Goal: Task Accomplishment & Management: Complete application form

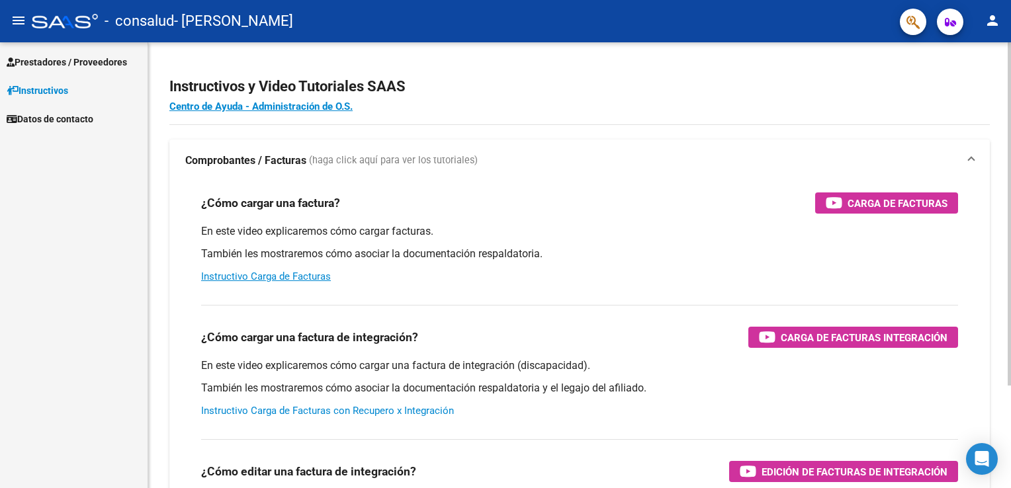
click at [431, 409] on link "Instructivo Carga de Facturas con Recupero x Integración" at bounding box center [327, 411] width 253 height 12
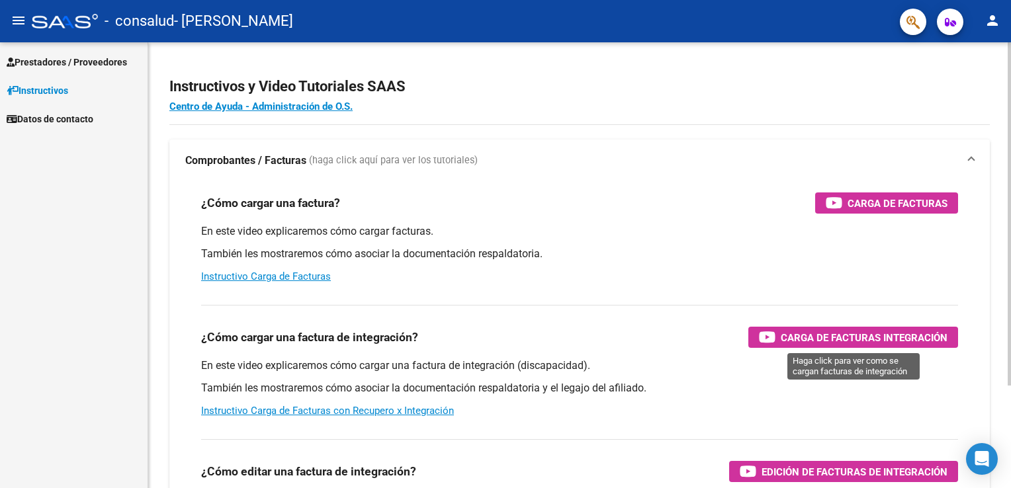
click at [875, 335] on span "Carga de Facturas Integración" at bounding box center [864, 338] width 167 height 17
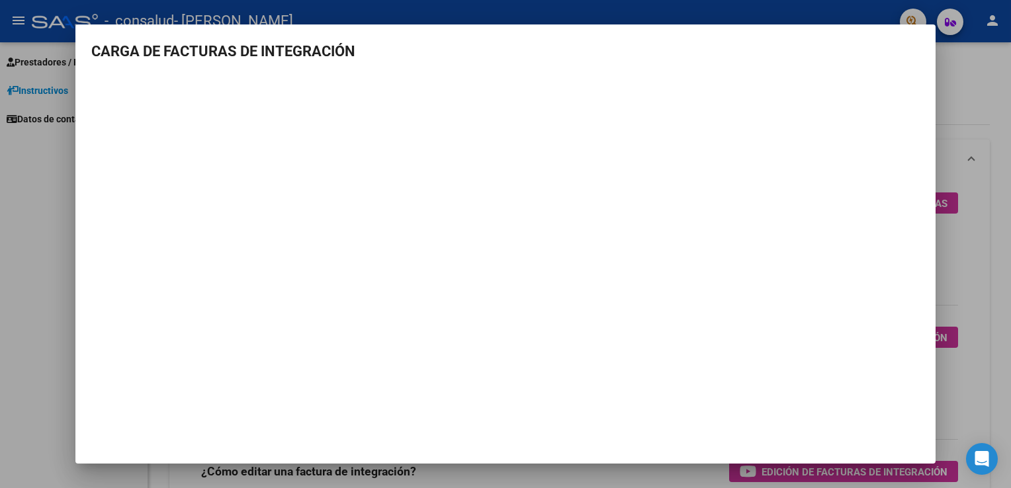
click at [9, 208] on div at bounding box center [505, 244] width 1011 height 488
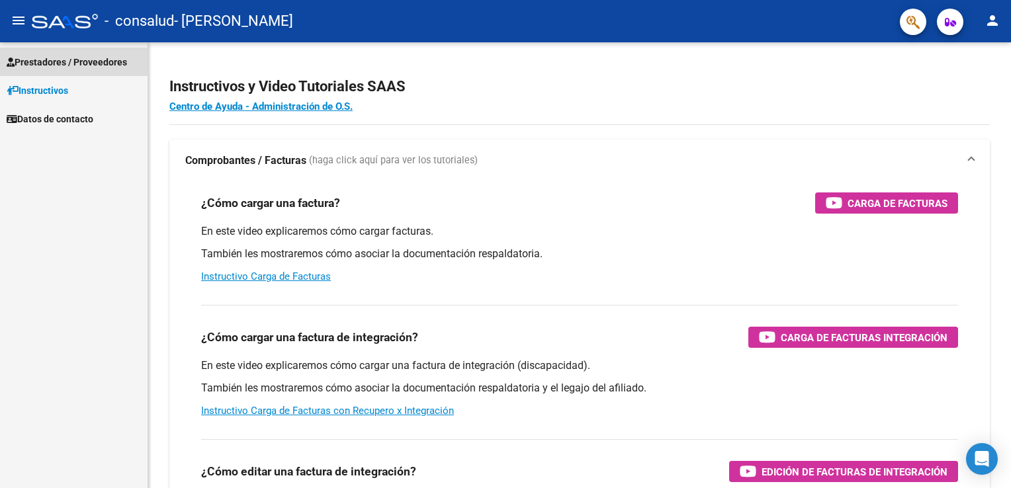
click at [64, 55] on span "Prestadores / Proveedores" at bounding box center [67, 62] width 120 height 15
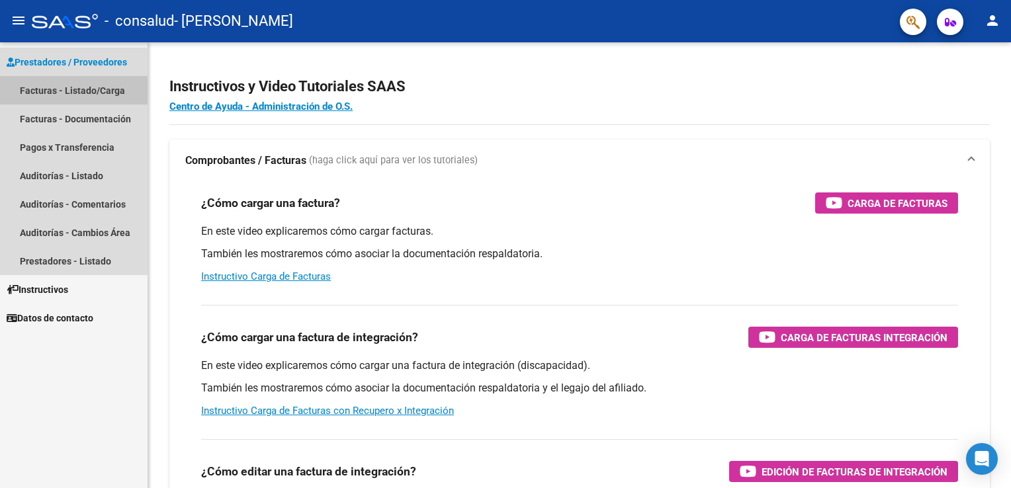
click at [61, 89] on link "Facturas - Listado/Carga" at bounding box center [74, 90] width 148 height 28
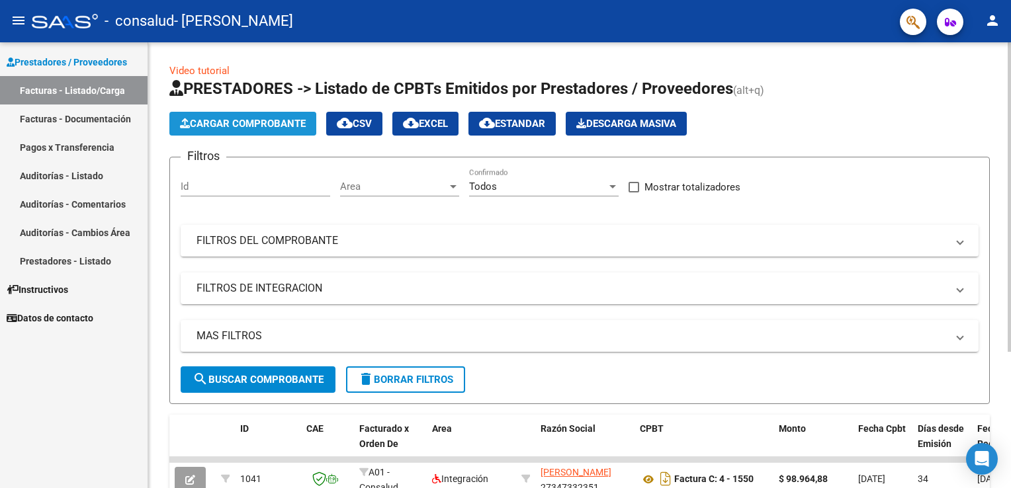
click at [275, 124] on span "Cargar Comprobante" at bounding box center [243, 124] width 126 height 12
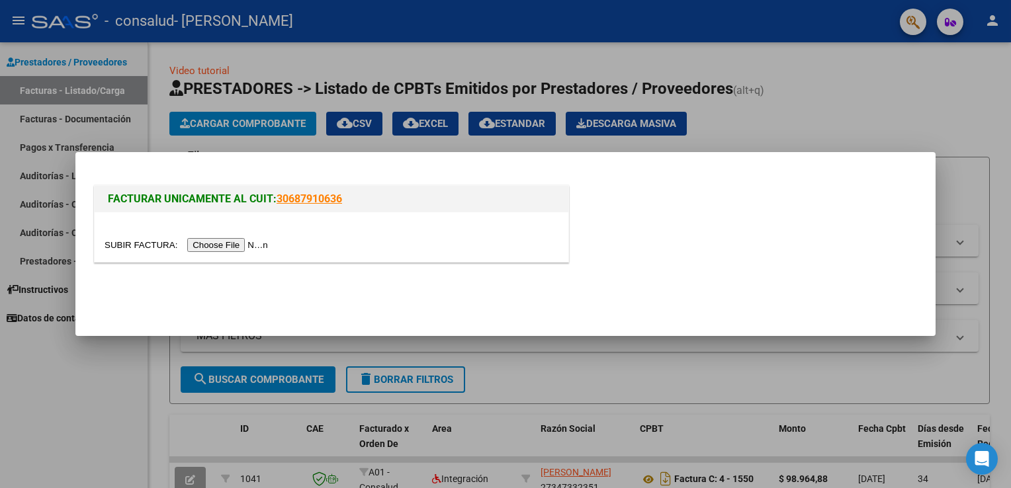
click at [225, 243] on input "file" at bounding box center [188, 245] width 167 height 14
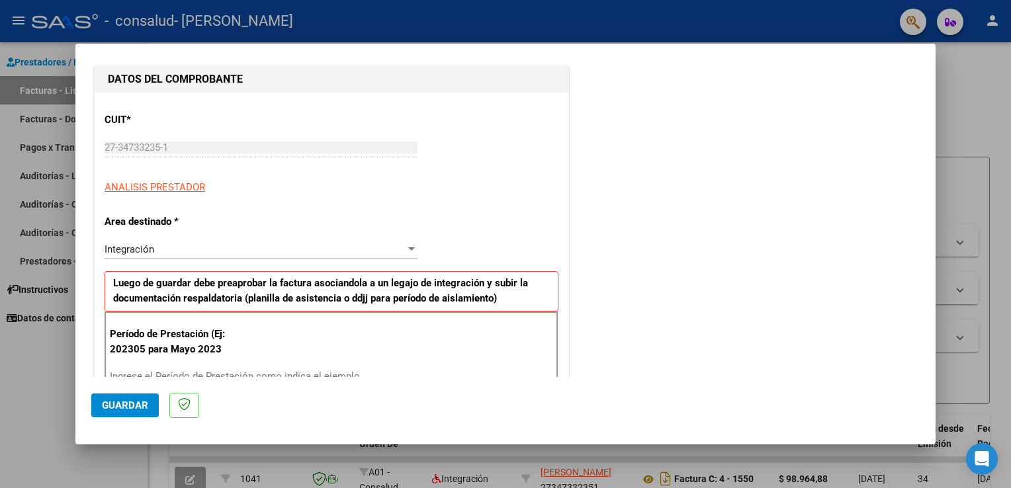
scroll to position [199, 0]
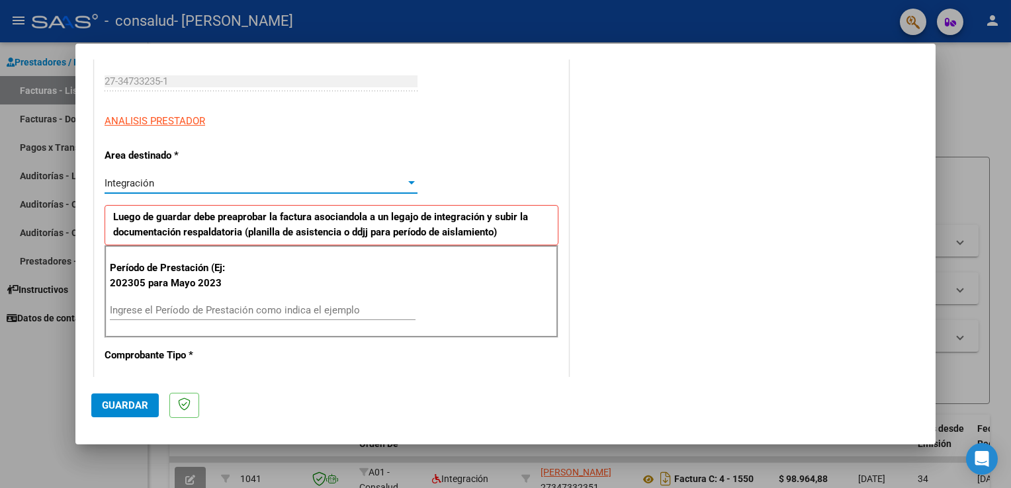
click at [400, 181] on div "Integración" at bounding box center [255, 183] width 301 height 12
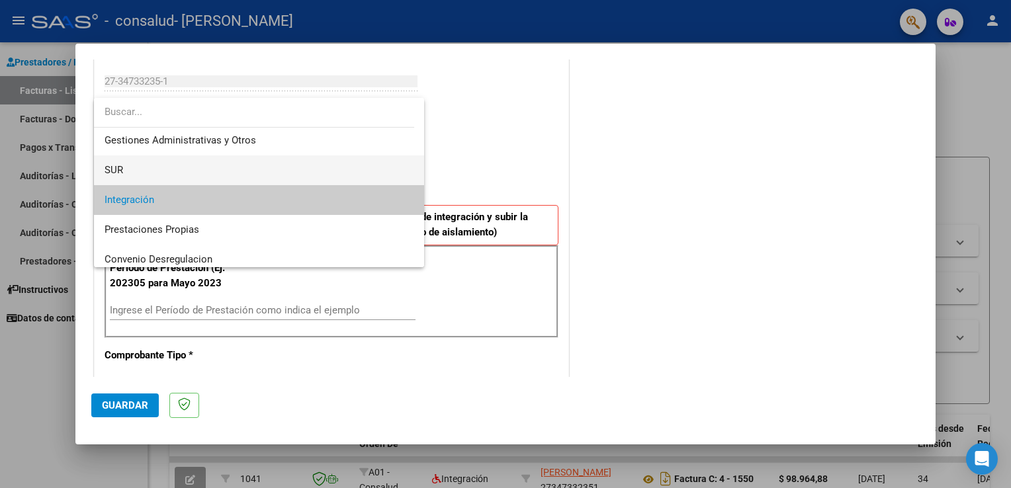
scroll to position [0, 0]
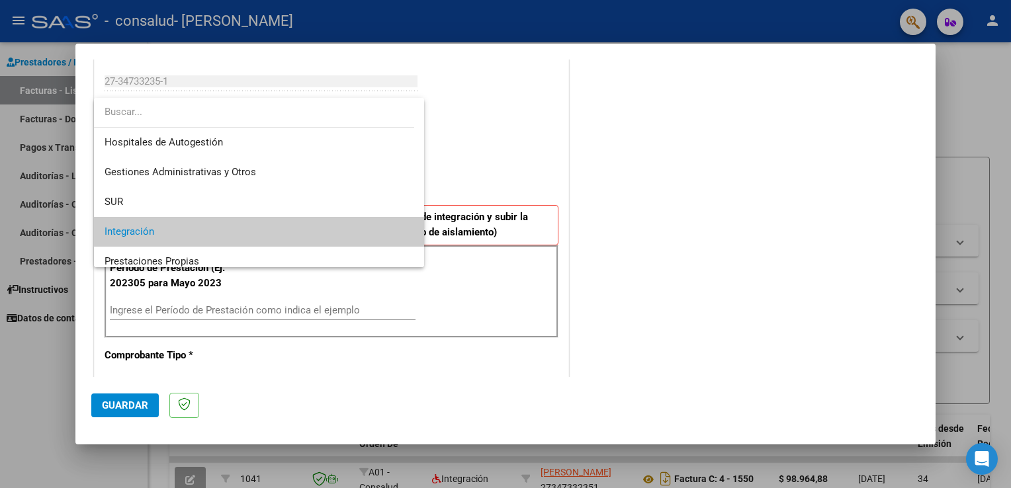
click at [167, 229] on span "Integración" at bounding box center [260, 232] width 310 height 30
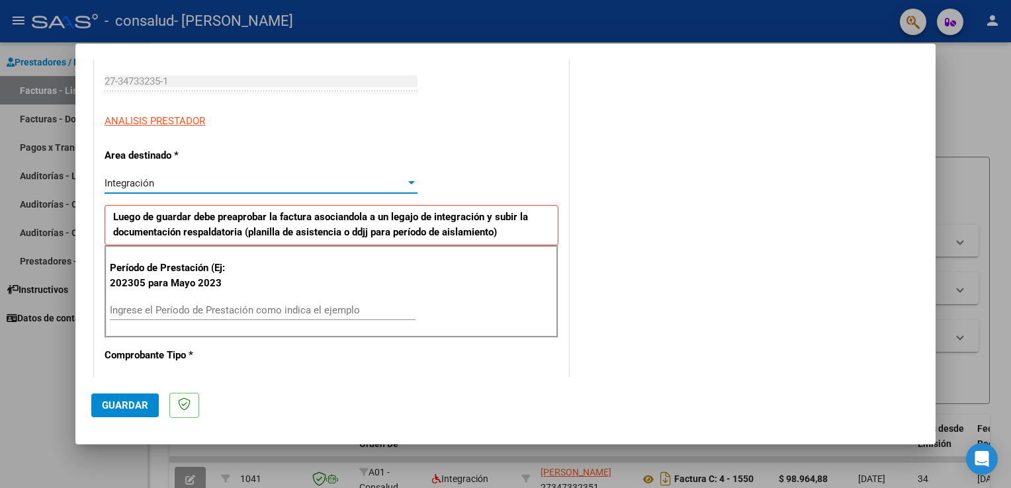
click at [196, 308] on input "Ingrese el Período de Prestación como indica el ejemplo" at bounding box center [263, 310] width 306 height 12
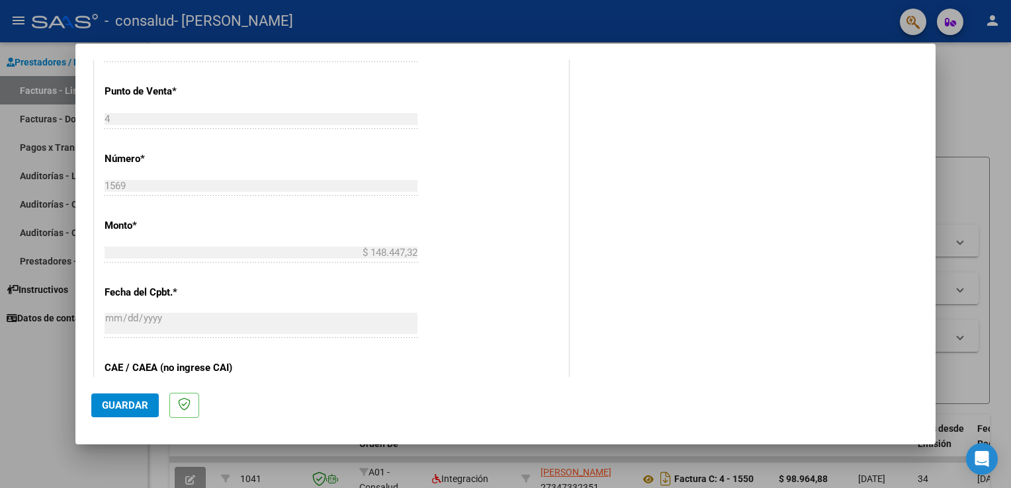
scroll to position [331, 0]
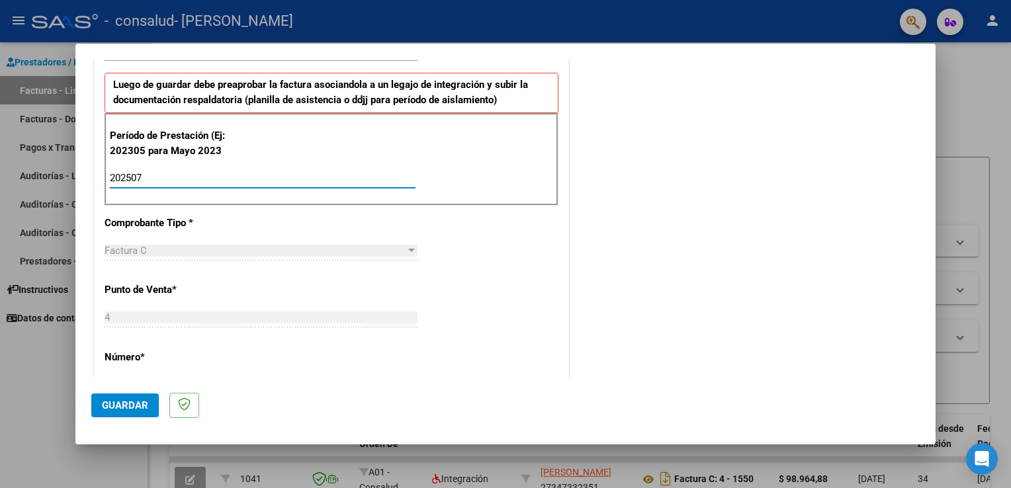
type input "202507"
click at [115, 400] on span "Guardar" at bounding box center [125, 406] width 46 height 12
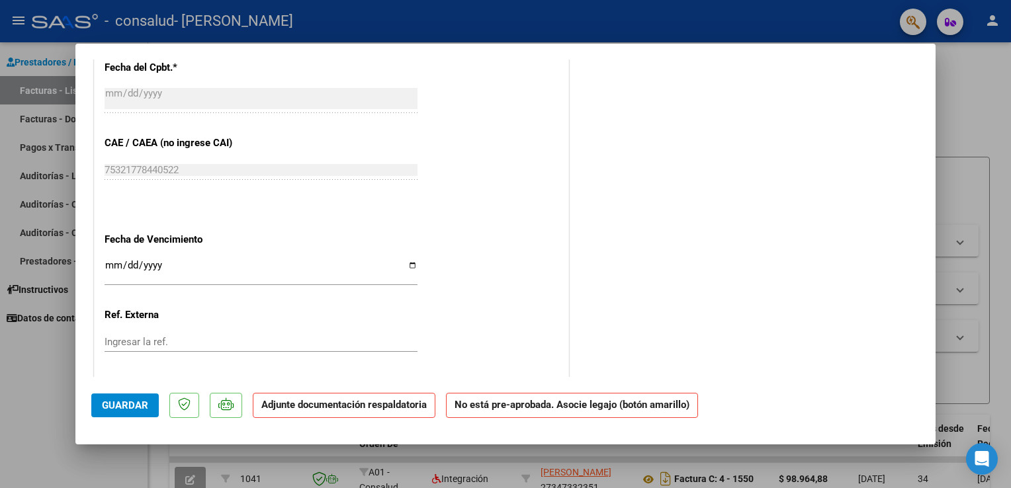
scroll to position [830, 0]
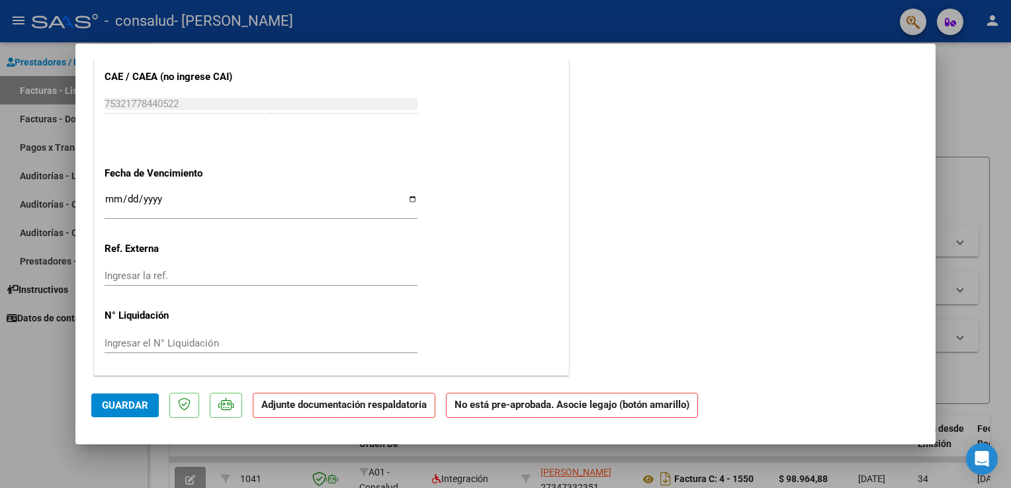
click at [151, 202] on input "Ingresar la fecha" at bounding box center [261, 204] width 313 height 21
click at [348, 408] on strong "Adjunte documentación respaldatoria" at bounding box center [343, 405] width 165 height 12
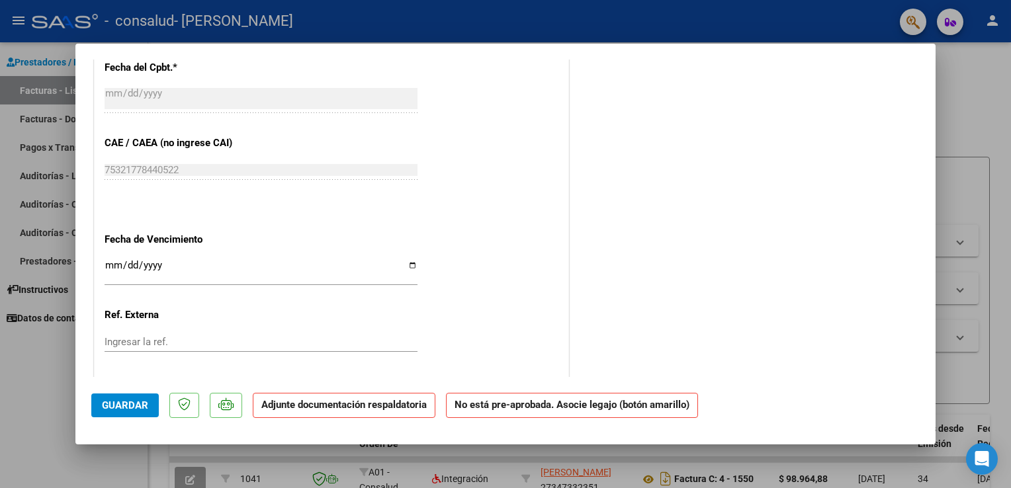
click at [377, 402] on strong "Adjunte documentación respaldatoria" at bounding box center [343, 405] width 165 height 12
click at [382, 406] on strong "Adjunte documentación respaldatoria" at bounding box center [343, 405] width 165 height 12
click at [514, 406] on strong "No está pre-aprobada. Asocie legajo (botón amarillo)" at bounding box center [572, 406] width 252 height 26
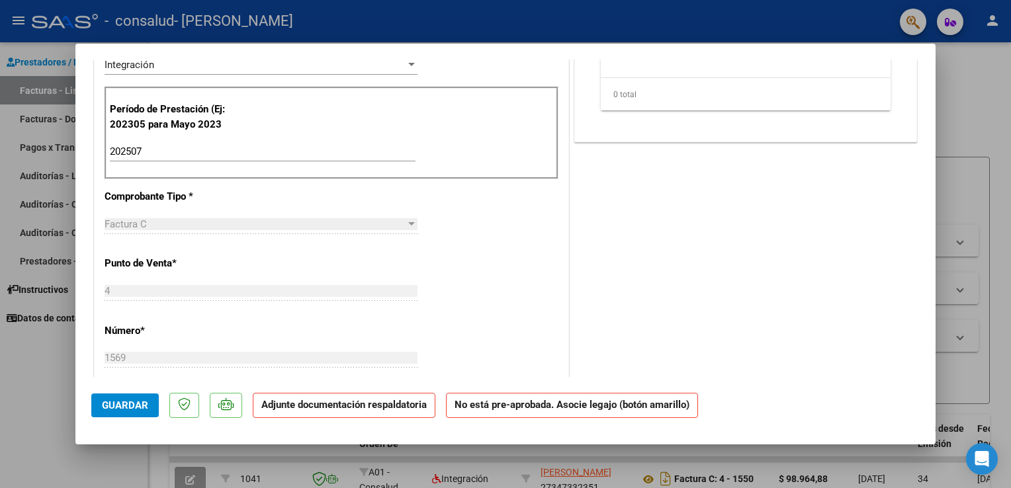
scroll to position [0, 0]
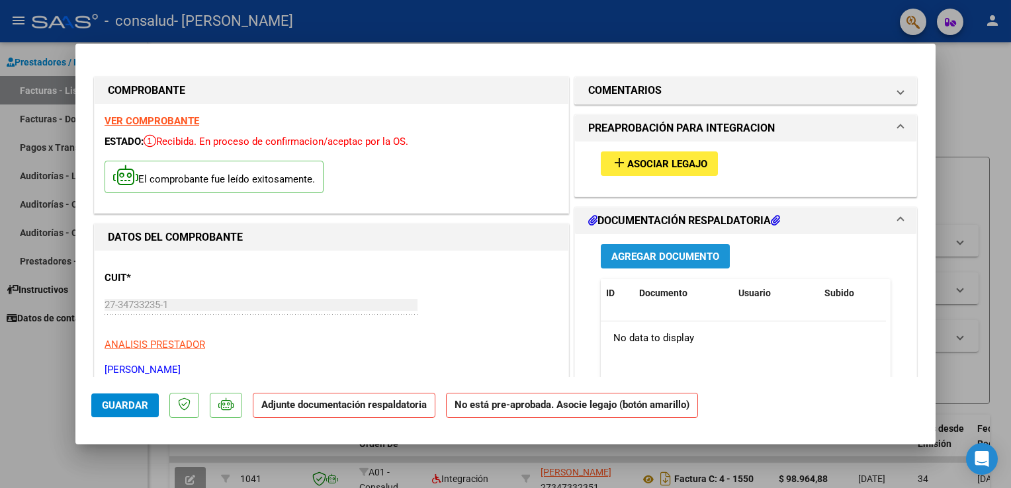
click at [640, 251] on span "Agregar Documento" at bounding box center [665, 257] width 108 height 12
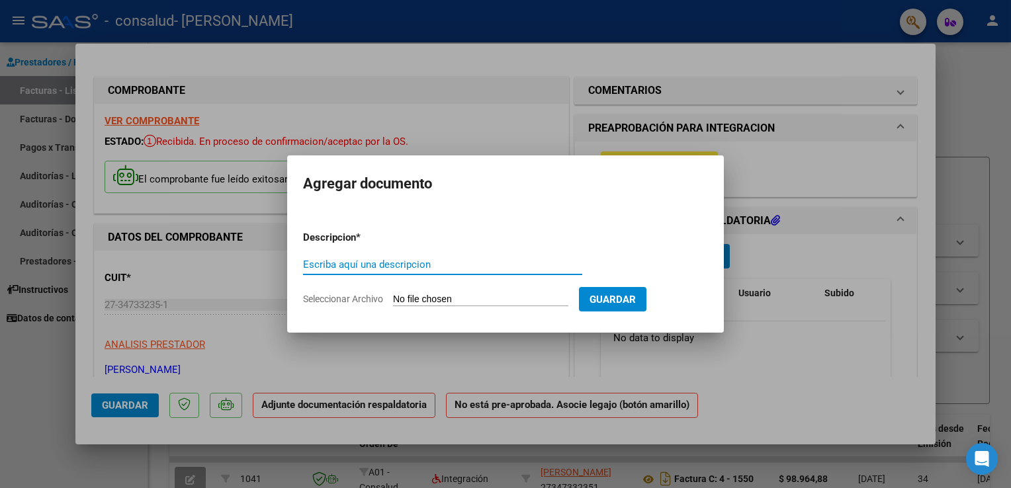
click at [482, 298] on input "Seleccionar Archivo" at bounding box center [480, 300] width 175 height 13
type input "C:\fakepath\planilla de asistencia [PERSON_NAME] Da [PERSON_NAME].pdf"
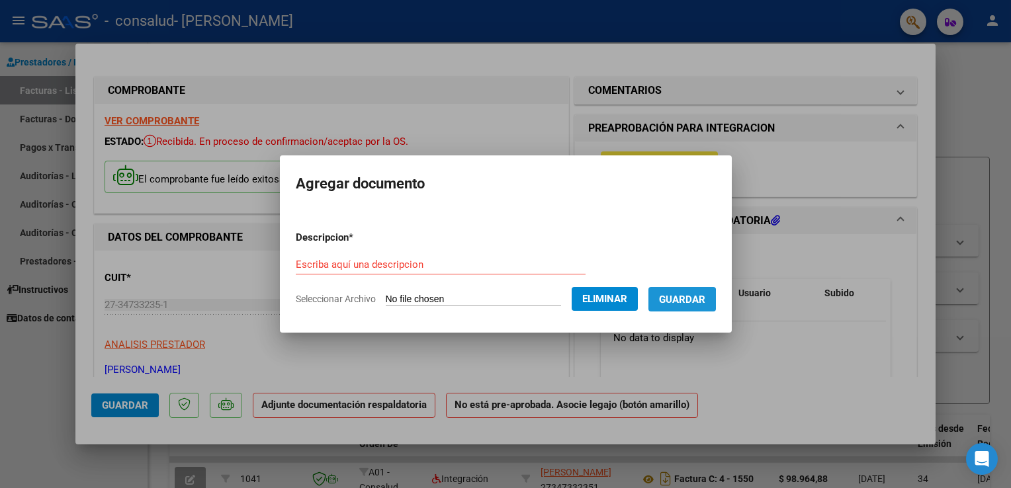
click at [699, 301] on span "Guardar" at bounding box center [682, 300] width 46 height 12
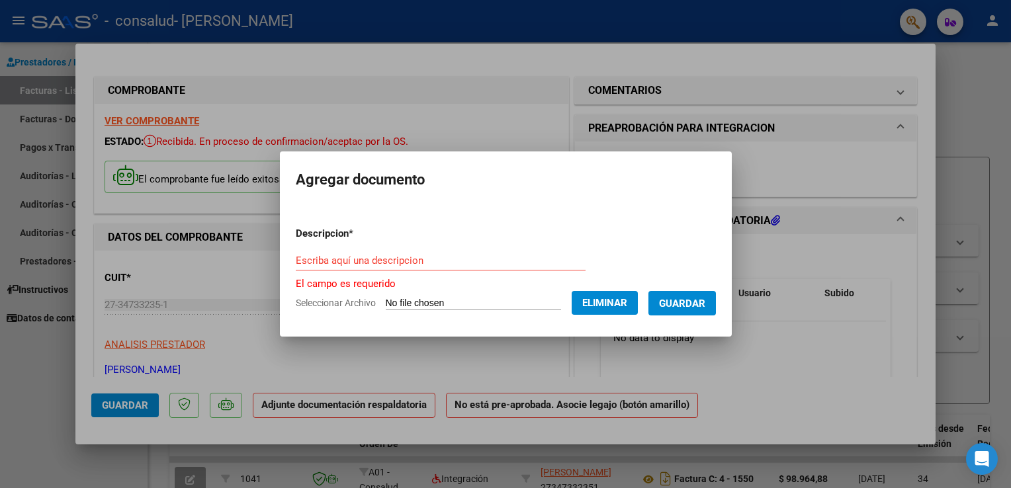
click at [449, 260] on input "Escriba aquí una descripcion" at bounding box center [441, 261] width 290 height 12
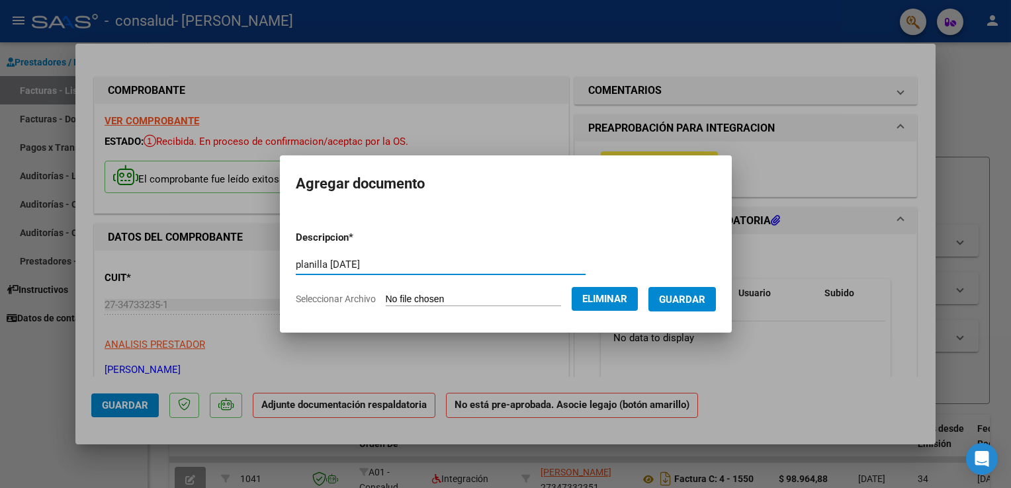
type input "planilla [DATE]"
click at [694, 302] on span "Guardar" at bounding box center [682, 300] width 46 height 12
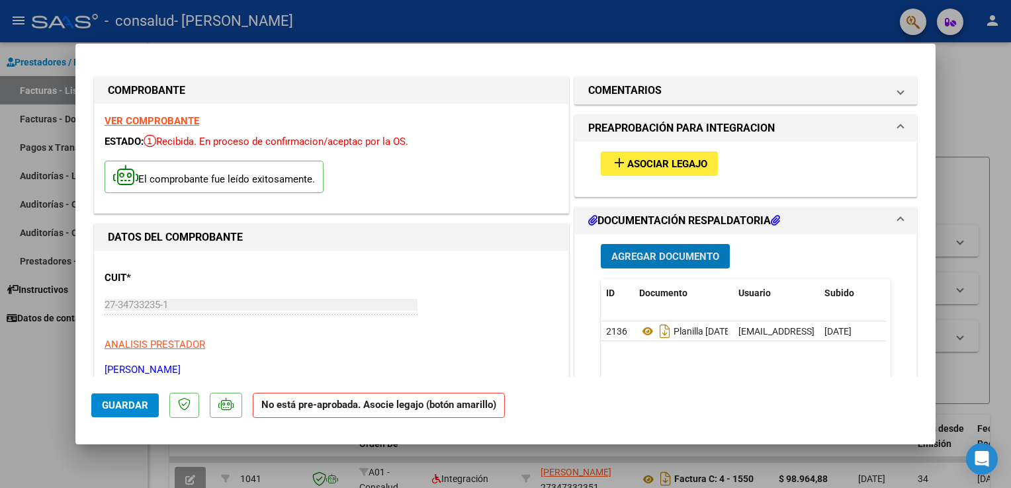
click at [662, 160] on span "Asociar Legajo" at bounding box center [667, 164] width 80 height 12
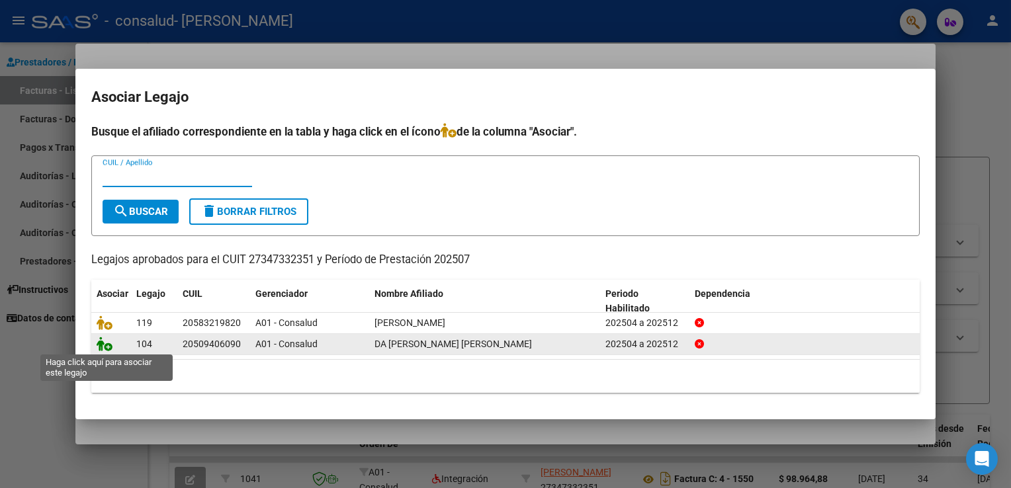
click at [103, 341] on icon at bounding box center [105, 344] width 16 height 15
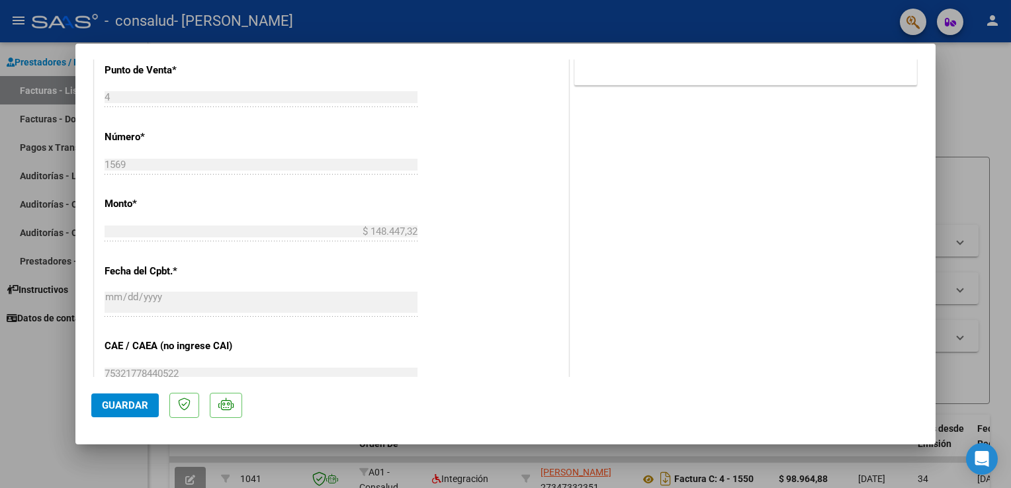
scroll to position [866, 0]
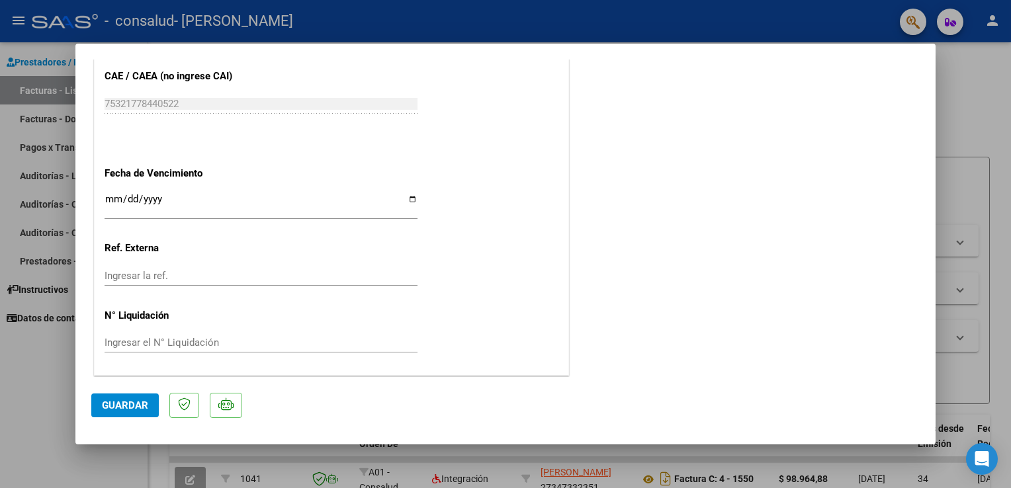
click at [130, 404] on span "Guardar" at bounding box center [125, 406] width 46 height 12
click at [971, 38] on div at bounding box center [505, 244] width 1011 height 488
type input "$ 0,00"
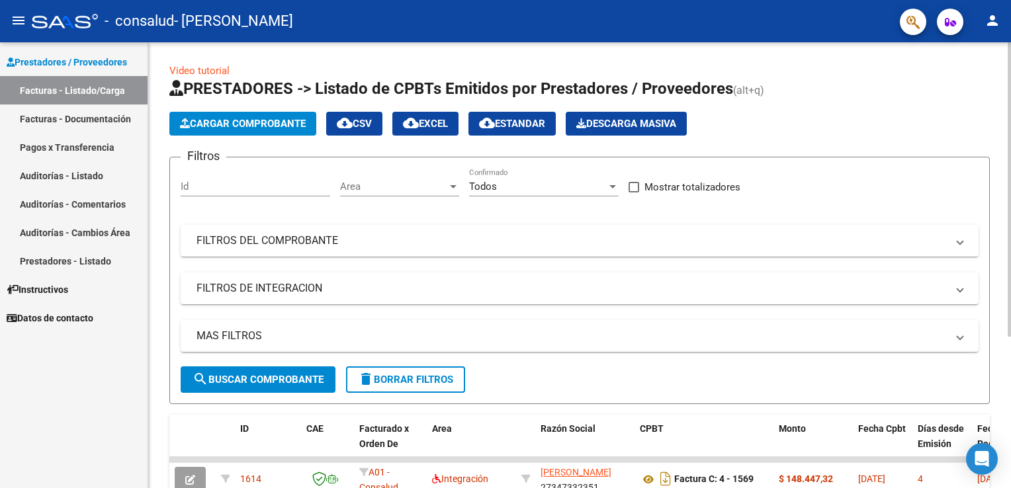
click at [300, 122] on span "Cargar Comprobante" at bounding box center [243, 124] width 126 height 12
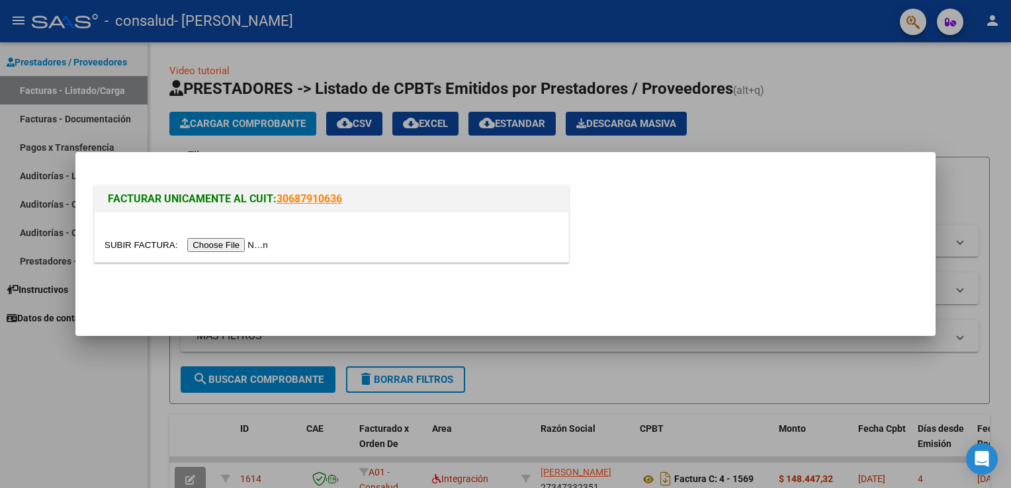
click at [222, 242] on input "file" at bounding box center [188, 245] width 167 height 14
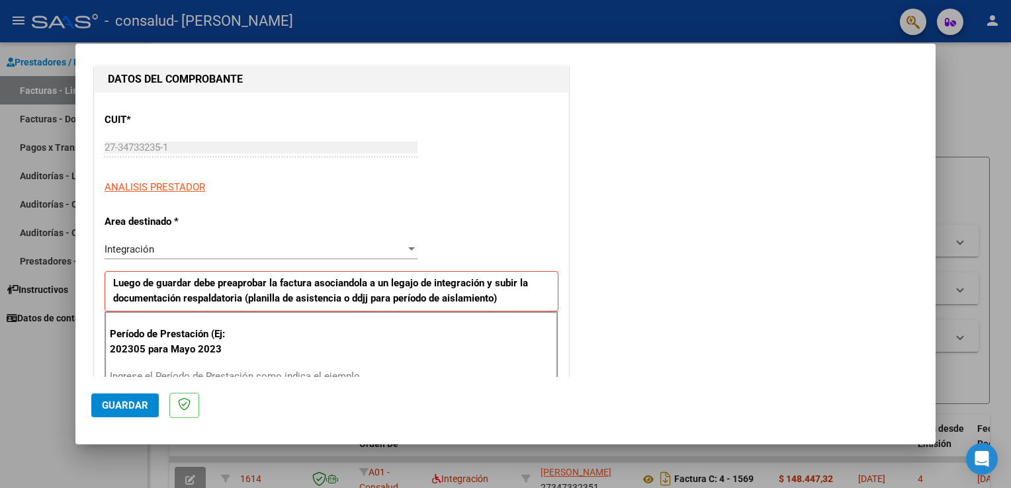
scroll to position [199, 0]
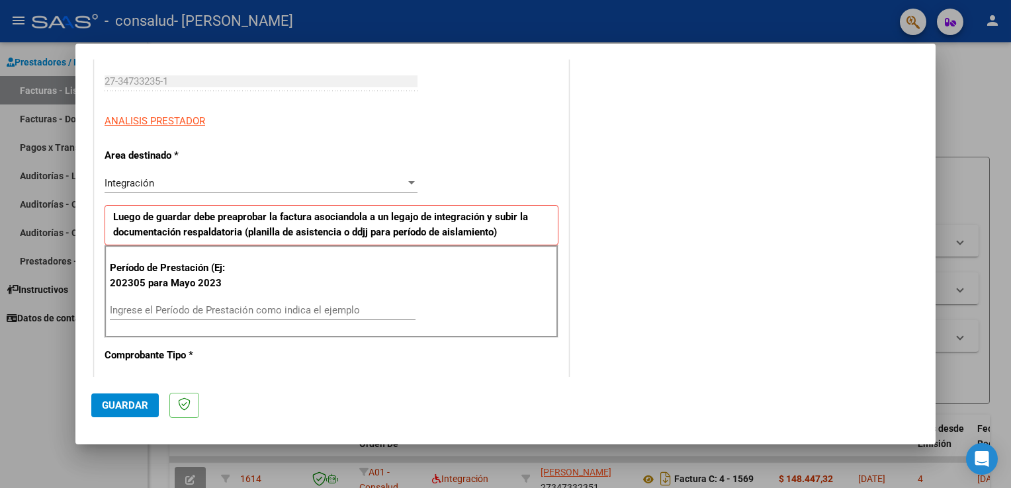
click at [248, 311] on input "Ingrese el Período de Prestación como indica el ejemplo" at bounding box center [263, 310] width 306 height 12
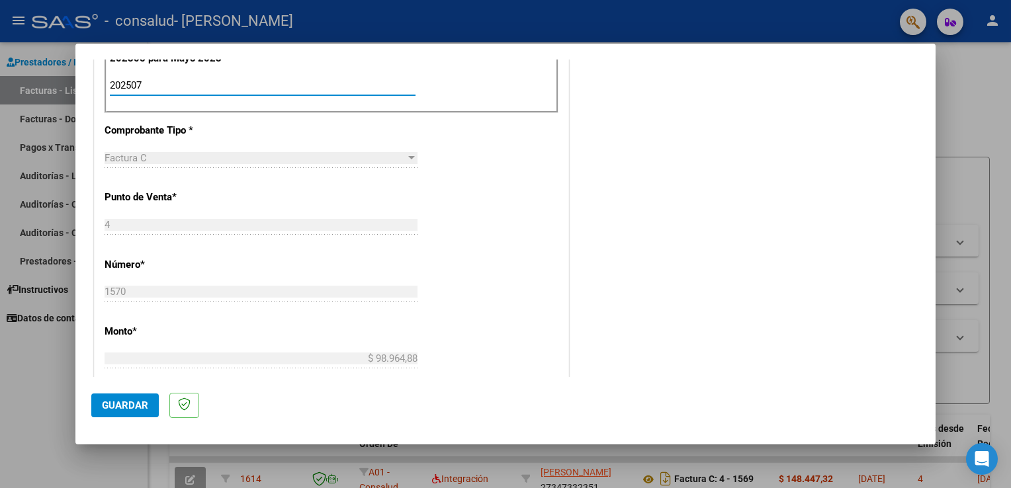
scroll to position [490, 0]
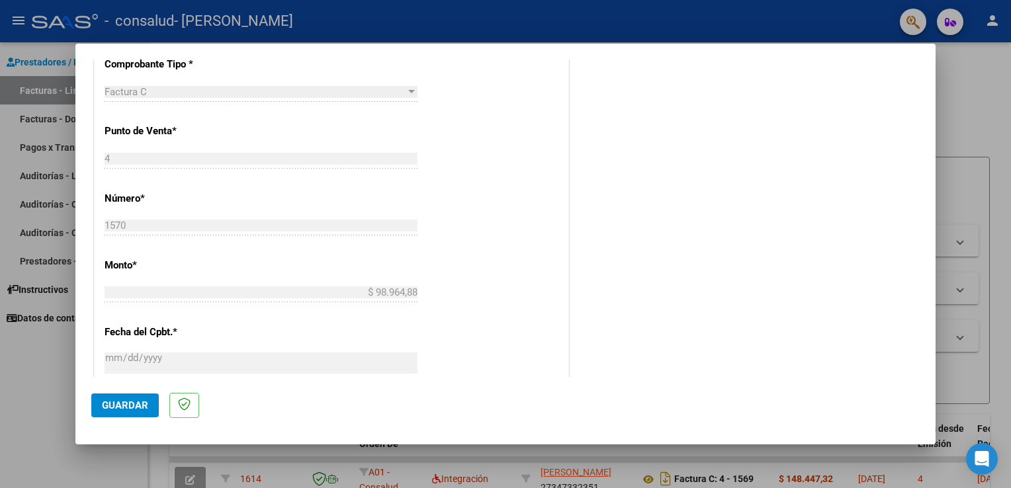
type input "202507"
click at [145, 396] on button "Guardar" at bounding box center [124, 406] width 67 height 24
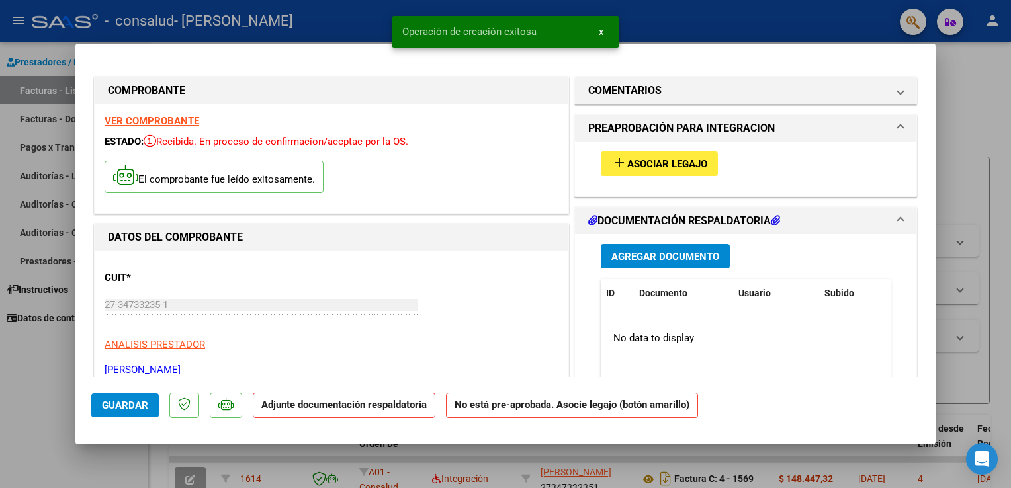
click at [670, 255] on span "Agregar Documento" at bounding box center [665, 257] width 108 height 12
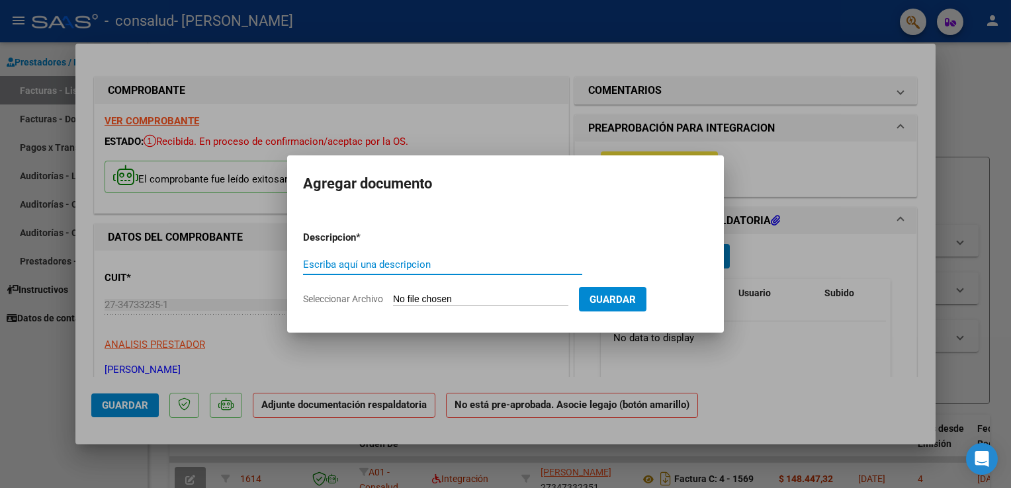
click at [548, 298] on input "Seleccionar Archivo" at bounding box center [480, 300] width 175 height 13
type input "C:\fakepath\planilla de assitencia [PERSON_NAME].pdf"
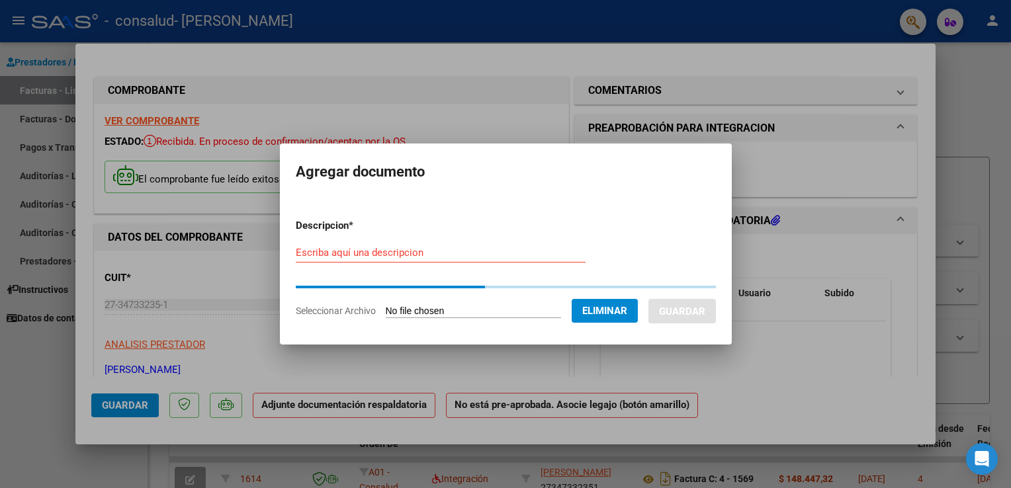
click at [355, 252] on input "Escriba aquí una descripcion" at bounding box center [441, 253] width 290 height 12
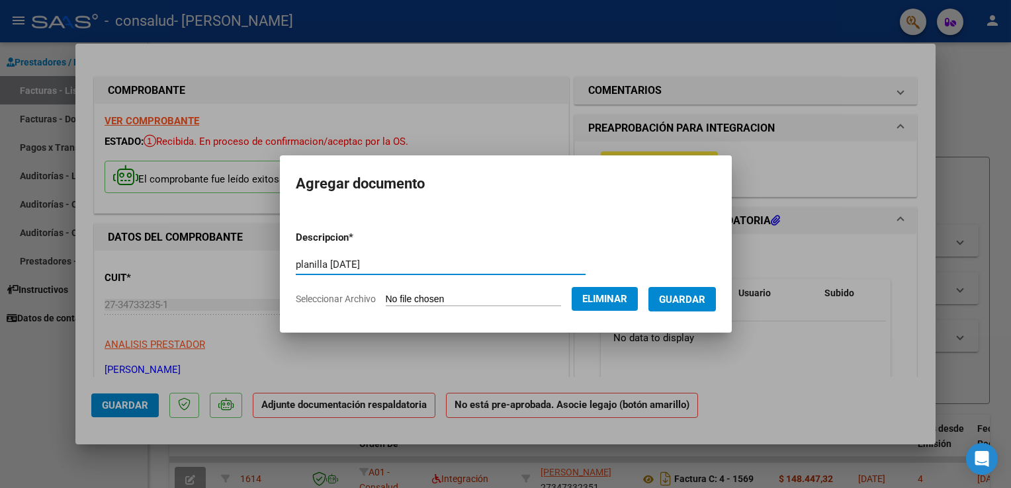
click at [327, 261] on input "planilla [DATE]" at bounding box center [441, 265] width 290 height 12
type input "planilla [DATE]"
click at [705, 301] on span "Guardar" at bounding box center [682, 300] width 46 height 12
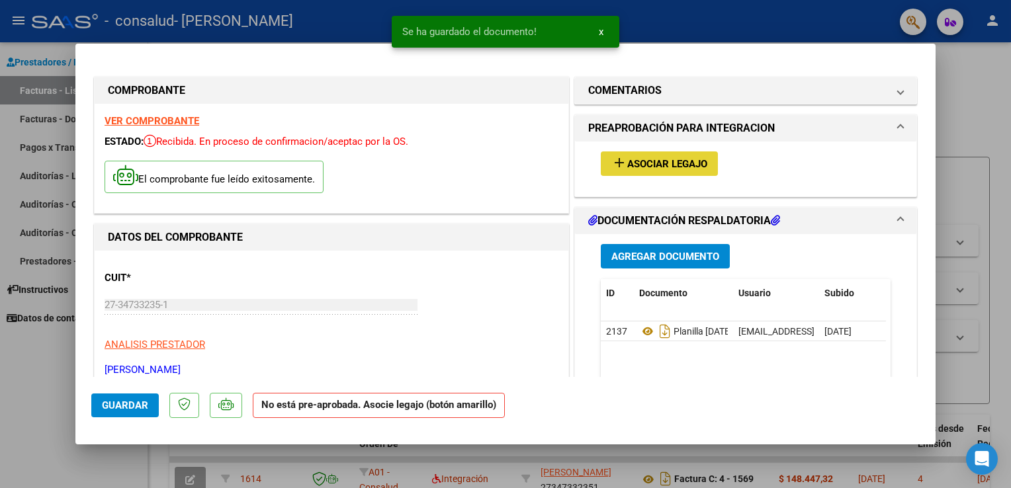
click at [660, 157] on span "add Asociar Legajo" at bounding box center [659, 163] width 96 height 12
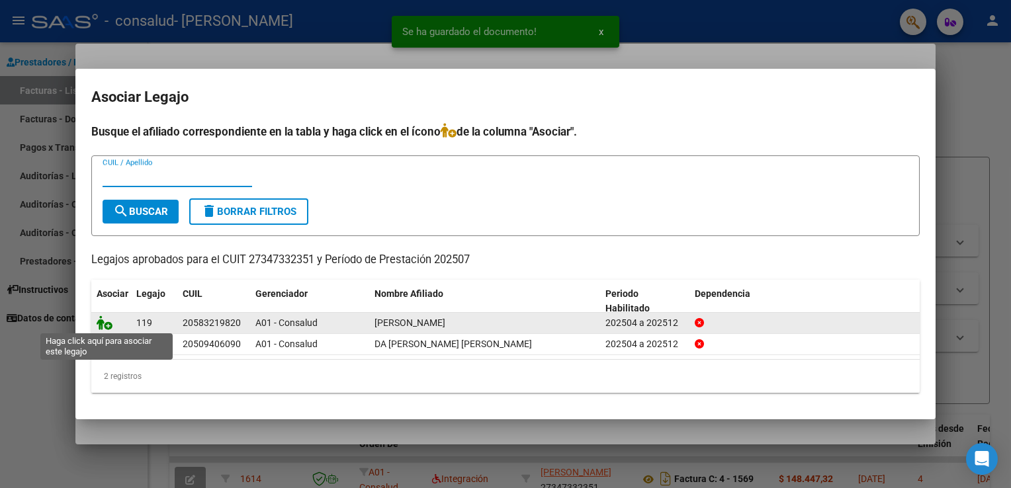
click at [106, 319] on icon at bounding box center [105, 323] width 16 height 15
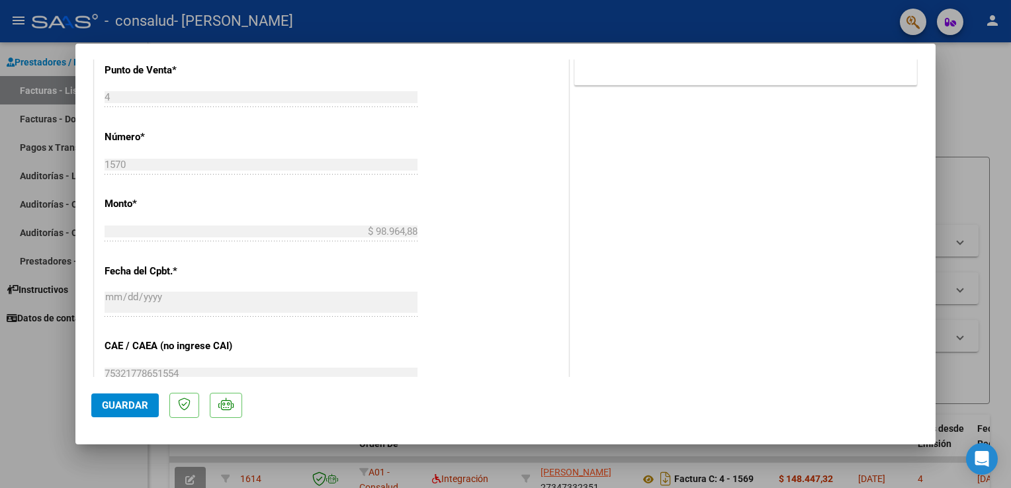
scroll to position [662, 0]
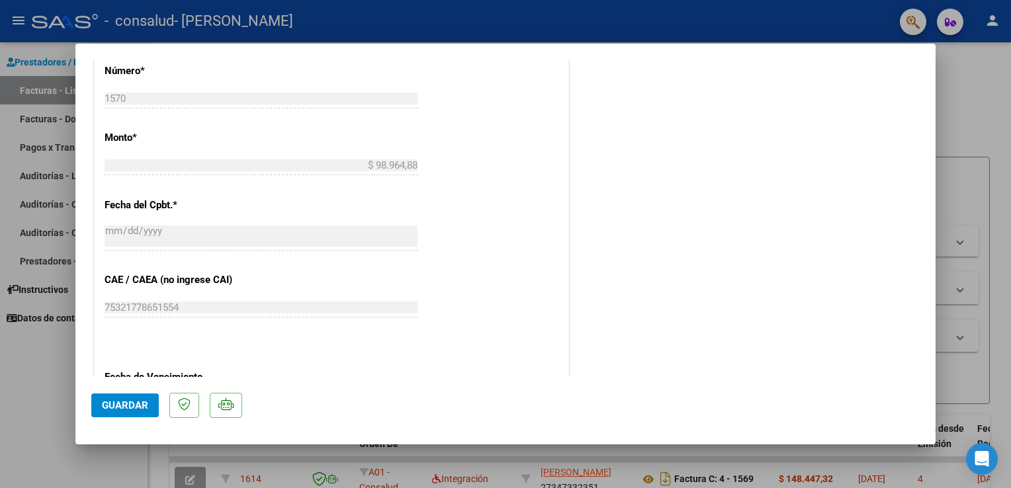
click at [120, 406] on span "Guardar" at bounding box center [125, 406] width 46 height 12
click at [1001, 82] on div at bounding box center [505, 244] width 1011 height 488
type input "$ 0,00"
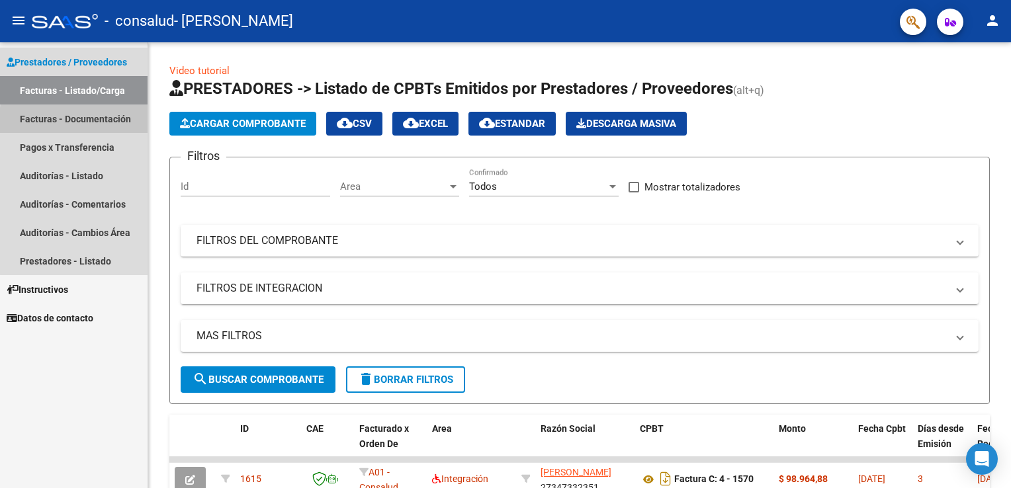
click at [95, 122] on link "Facturas - Documentación" at bounding box center [74, 119] width 148 height 28
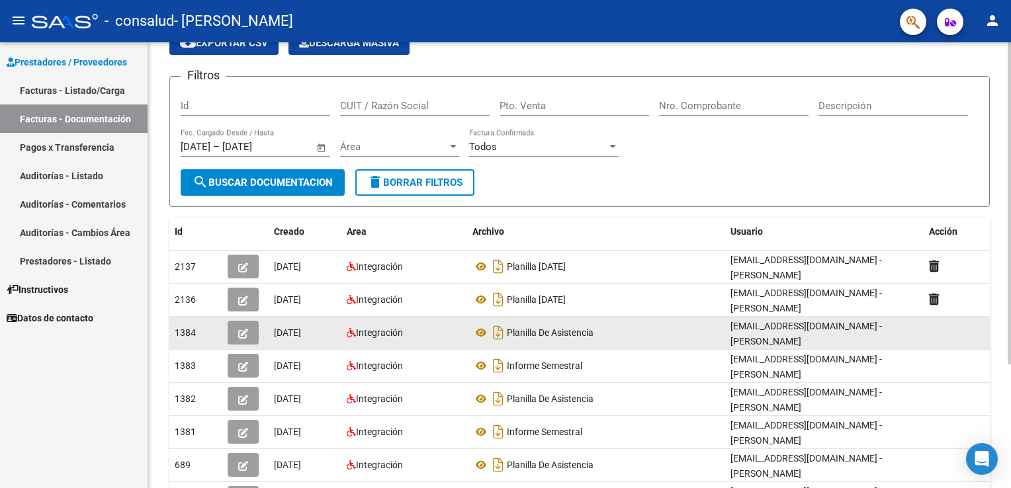
scroll to position [171, 0]
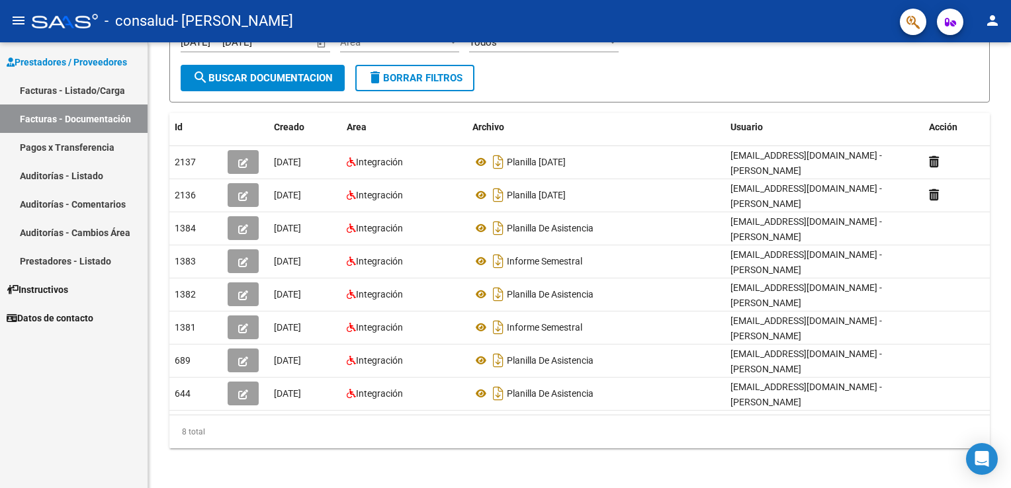
click at [107, 147] on link "Pagos x Transferencia" at bounding box center [74, 147] width 148 height 28
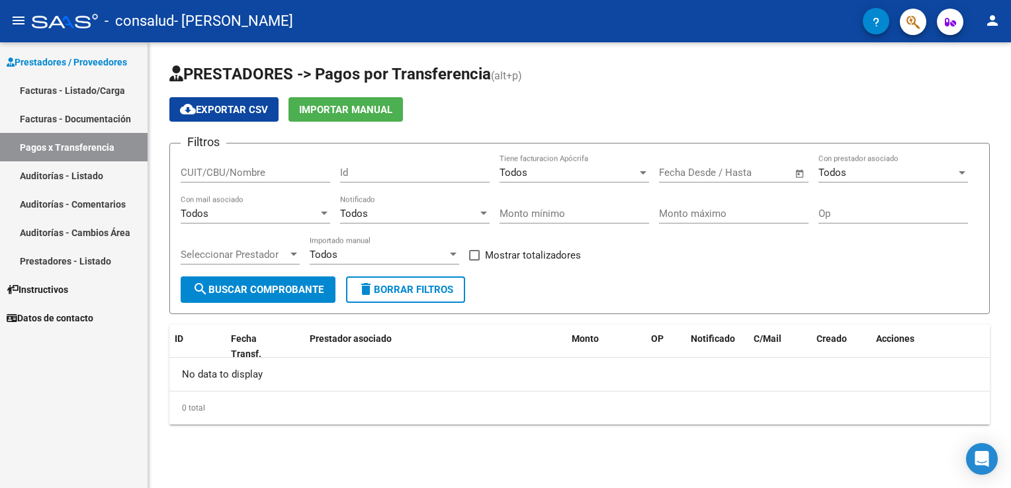
click at [116, 97] on link "Facturas - Listado/Carga" at bounding box center [74, 90] width 148 height 28
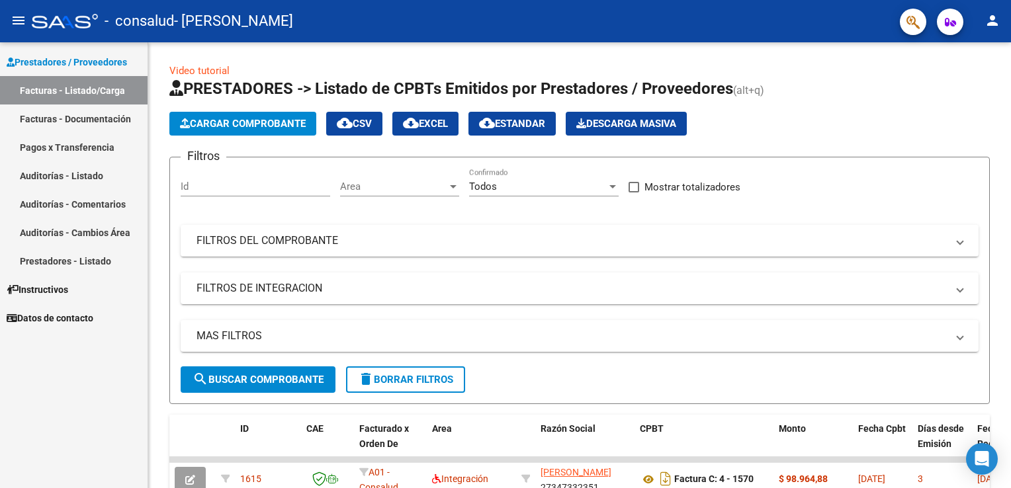
click at [93, 125] on link "Facturas - Documentación" at bounding box center [74, 119] width 148 height 28
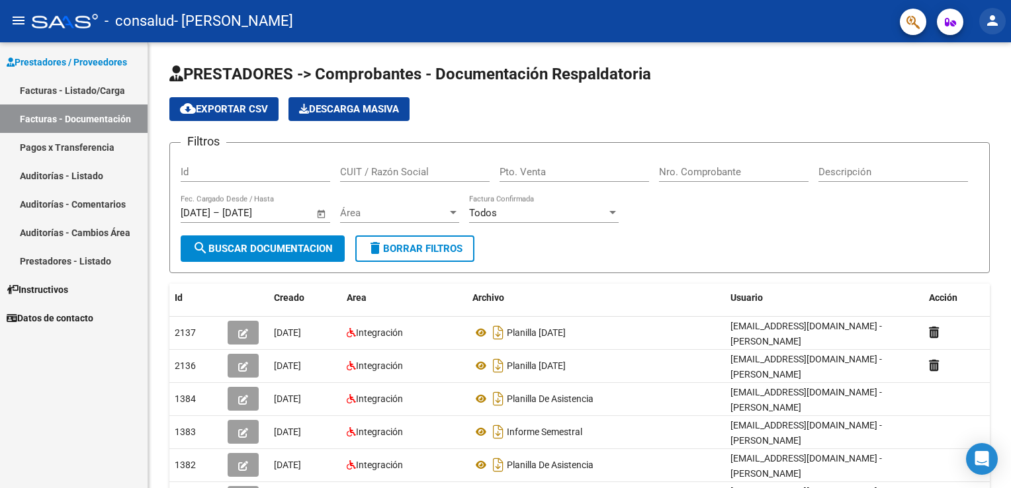
click at [996, 20] on mat-icon "person" at bounding box center [993, 21] width 16 height 16
click at [996, 20] on body "menu - consalud - [PERSON_NAME] person Prestadores / Proveedores Facturas - Lis…" at bounding box center [505, 244] width 1011 height 488
click at [973, 92] on button "exit_to_app Salir" at bounding box center [965, 87] width 81 height 32
